Goal: Task Accomplishment & Management: Complete application form

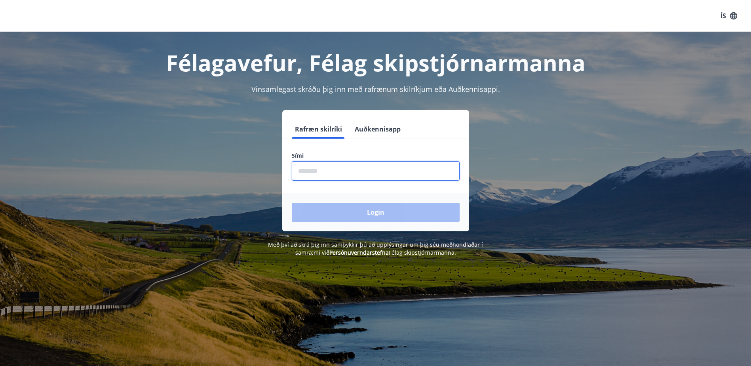
click at [342, 175] on input "phone" at bounding box center [376, 170] width 168 height 19
type input "********"
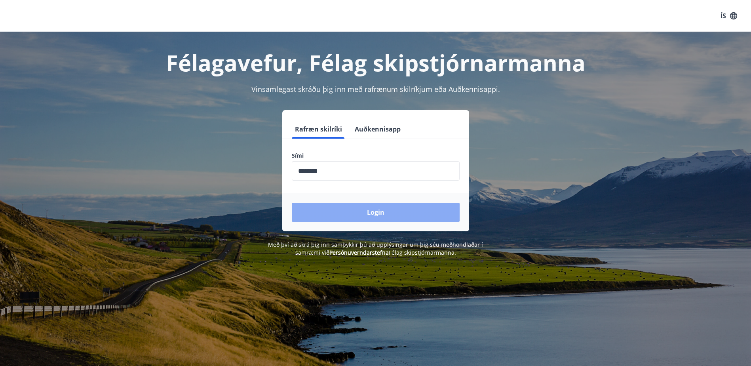
click at [350, 217] on button "Login" at bounding box center [376, 212] width 168 height 19
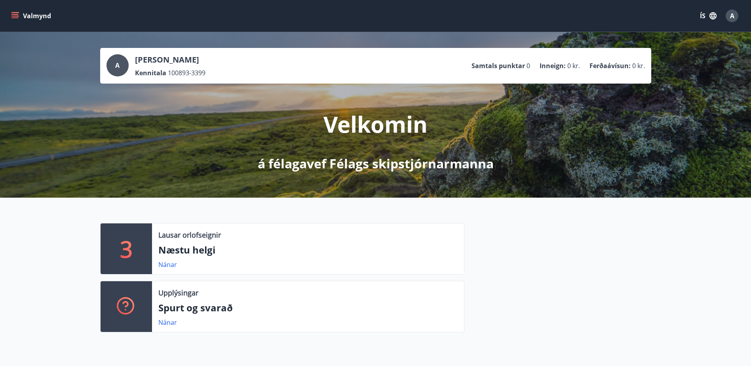
click at [15, 14] on icon "menu" at bounding box center [14, 14] width 7 height 1
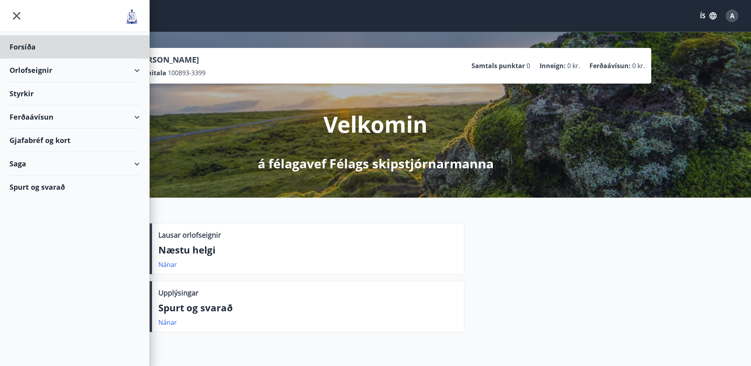
click at [73, 93] on div "Styrkir" at bounding box center [75, 93] width 130 height 23
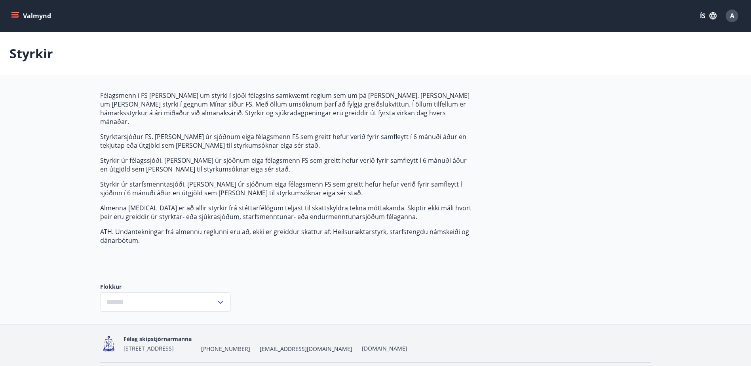
type input "***"
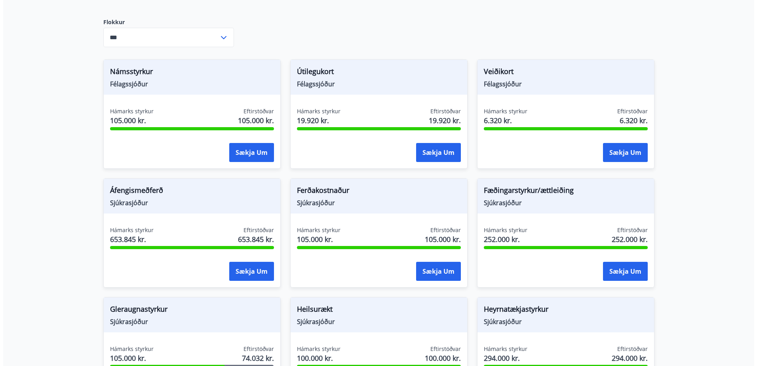
scroll to position [277, 0]
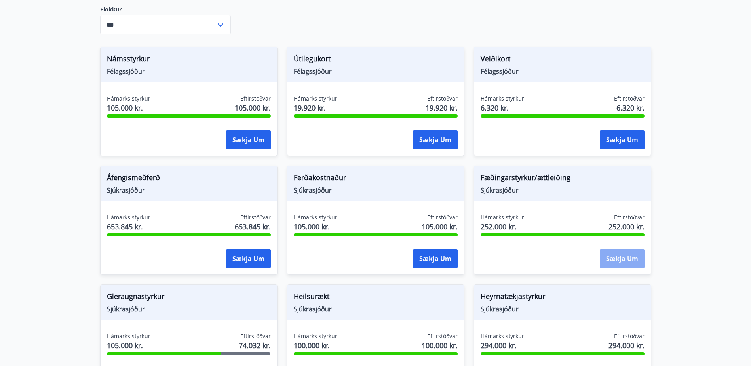
click at [631, 252] on button "Sækja um" at bounding box center [622, 258] width 45 height 19
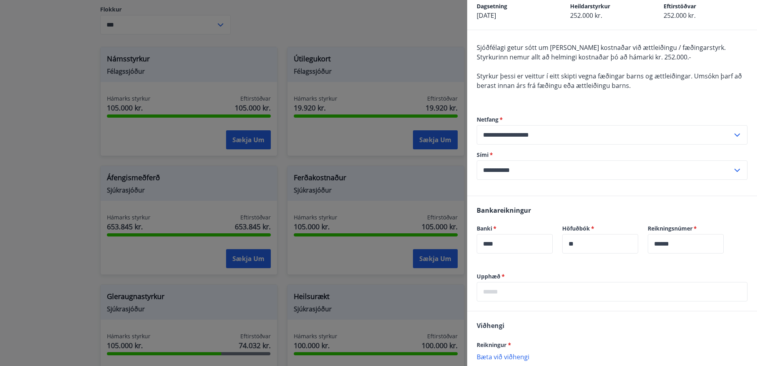
scroll to position [40, 0]
click at [544, 295] on input "text" at bounding box center [612, 292] width 271 height 19
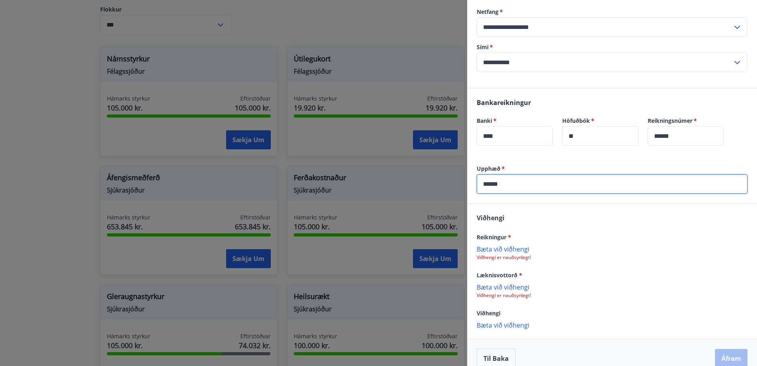
scroll to position [160, 0]
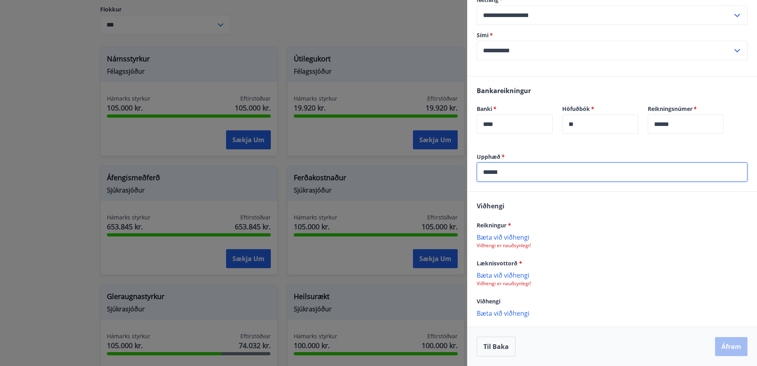
type input "******"
click at [518, 238] on p "Bæta við viðhengi" at bounding box center [612, 237] width 271 height 8
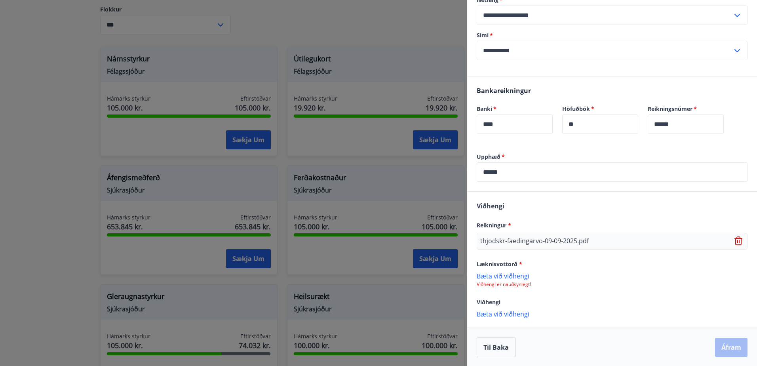
click at [510, 278] on p "Bæta við viðhengi" at bounding box center [612, 276] width 271 height 8
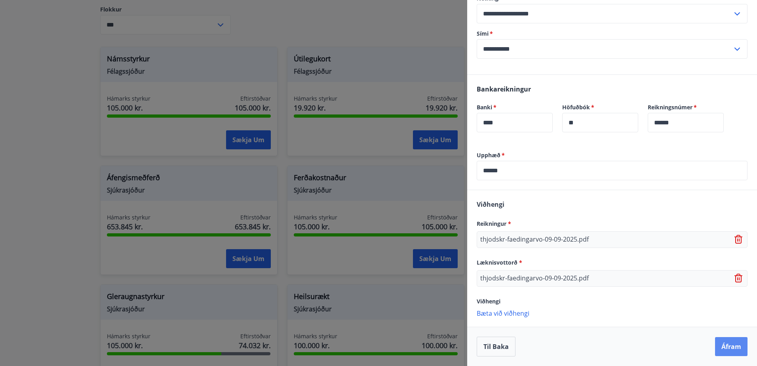
click at [724, 346] on button "Áfram" at bounding box center [731, 346] width 32 height 19
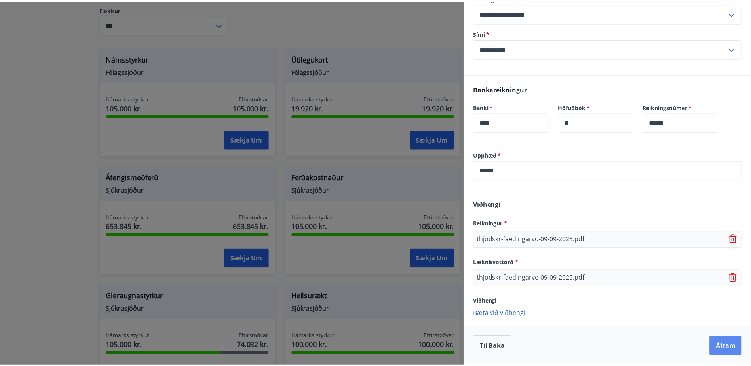
scroll to position [0, 0]
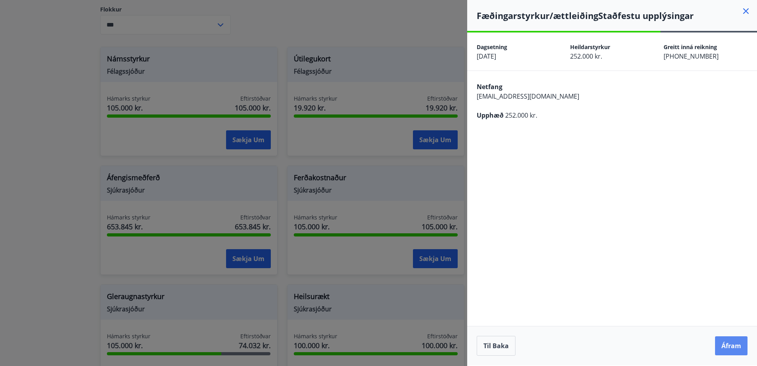
click at [729, 343] on button "Áfram" at bounding box center [731, 345] width 32 height 19
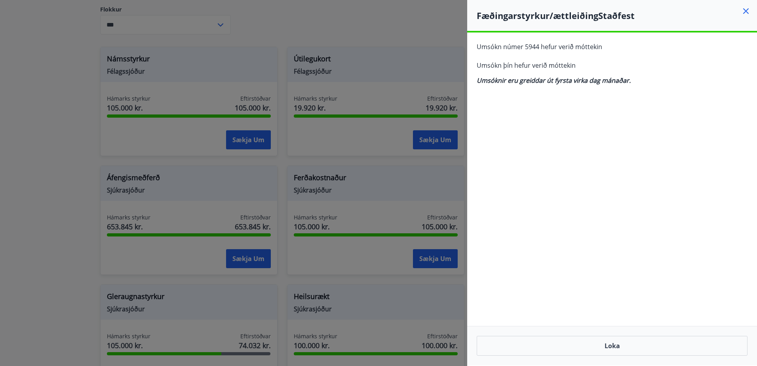
click at [744, 14] on icon at bounding box center [746, 11] width 10 height 10
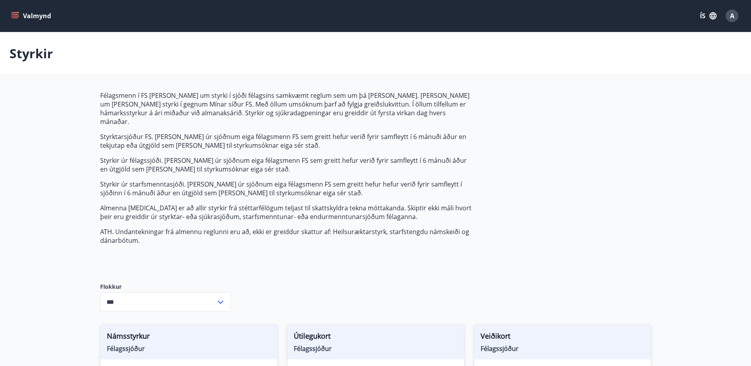
click at [737, 19] on span "A" at bounding box center [732, 16] width 13 height 13
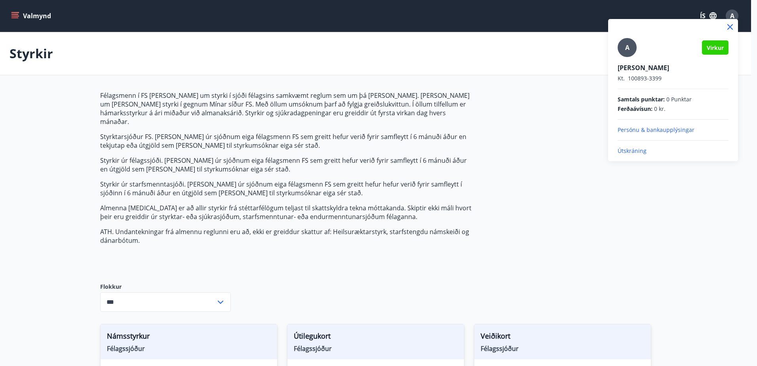
click at [641, 150] on p "Útskráning" at bounding box center [673, 151] width 111 height 8
